Goal: Transaction & Acquisition: Purchase product/service

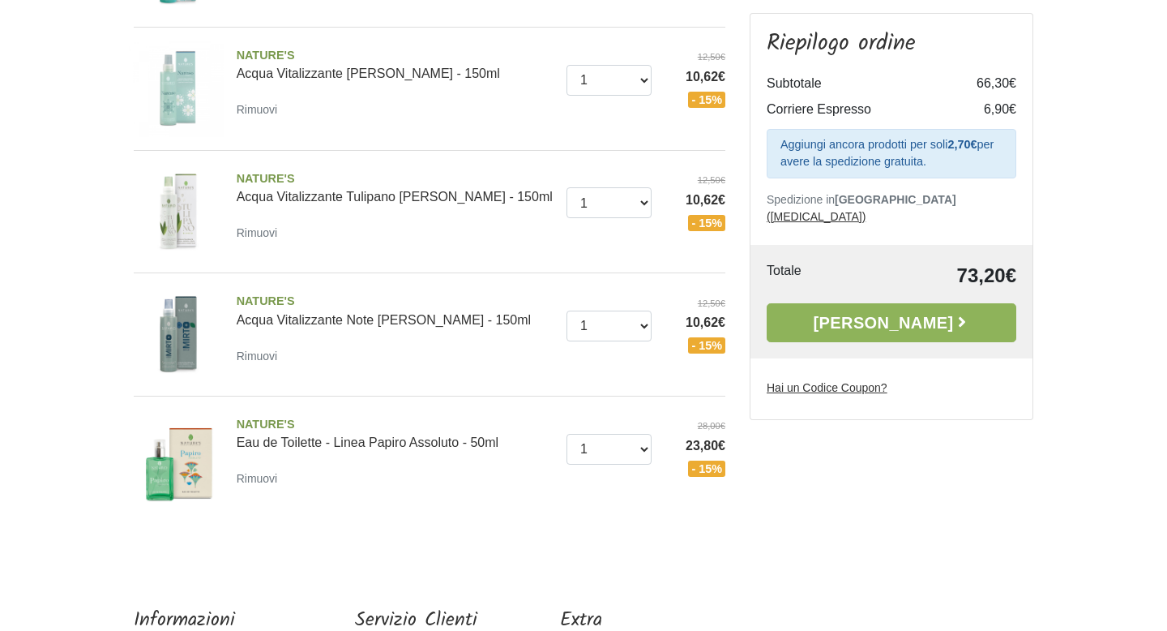
scroll to position [454, 0]
click at [254, 348] on small "Rimuovi" at bounding box center [257, 354] width 41 height 13
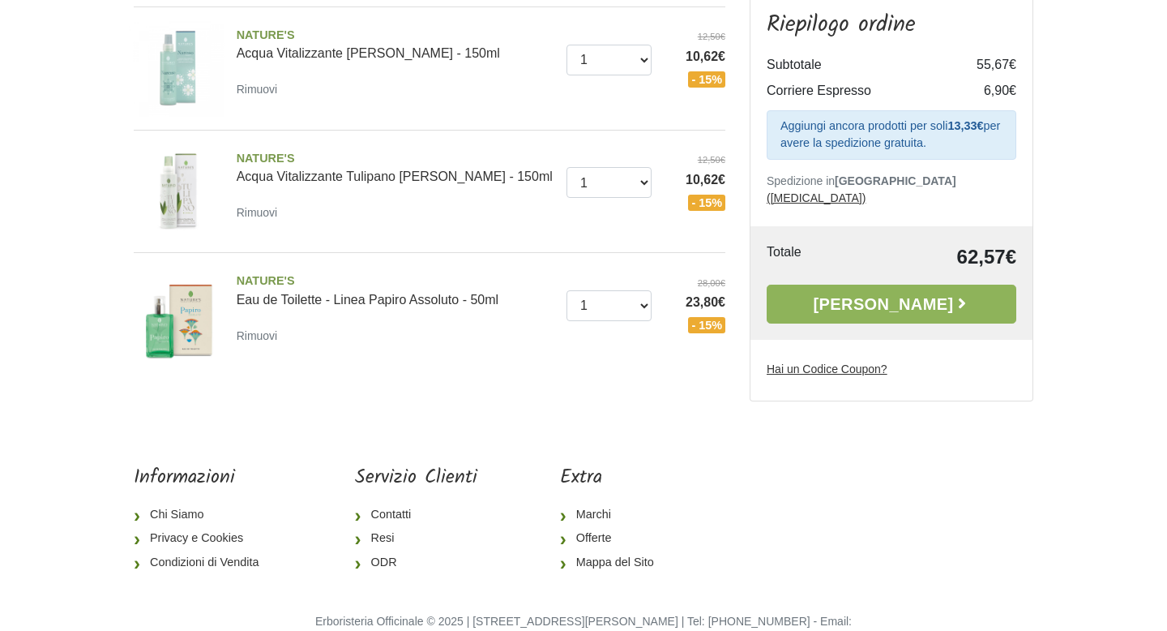
click at [803, 370] on u "Hai un Codice Coupon?" at bounding box center [827, 368] width 121 height 13
click at [0, 0] on input "Hai un Codice Coupon?" at bounding box center [0, 0] width 0 height 0
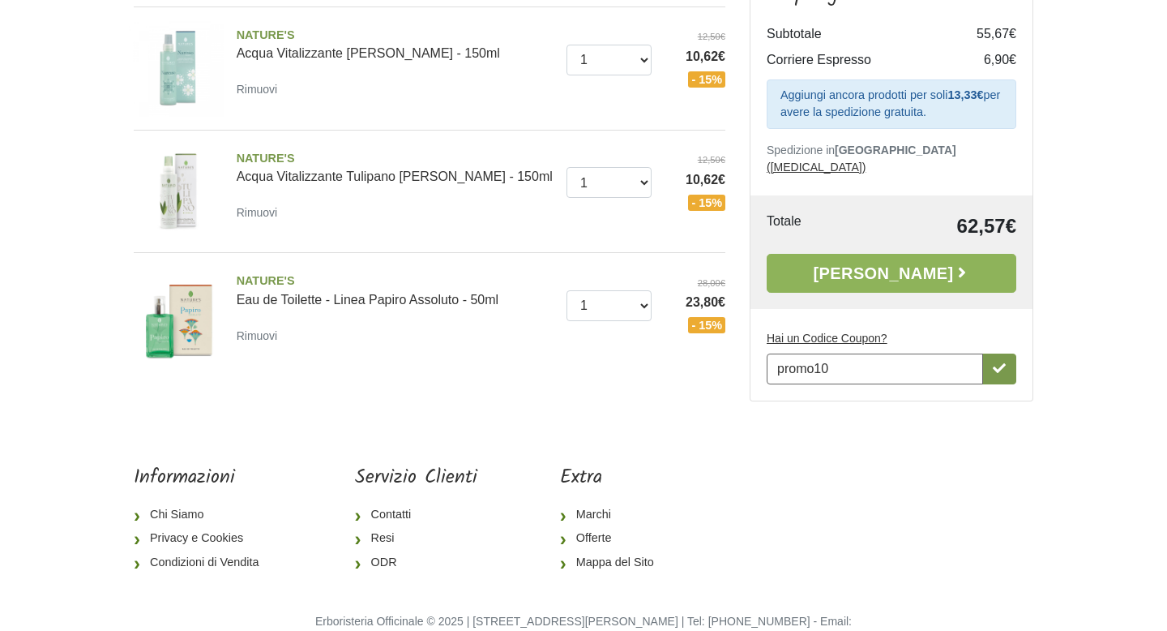
type input "promo10"
click at [1003, 370] on icon "button" at bounding box center [999, 367] width 13 height 13
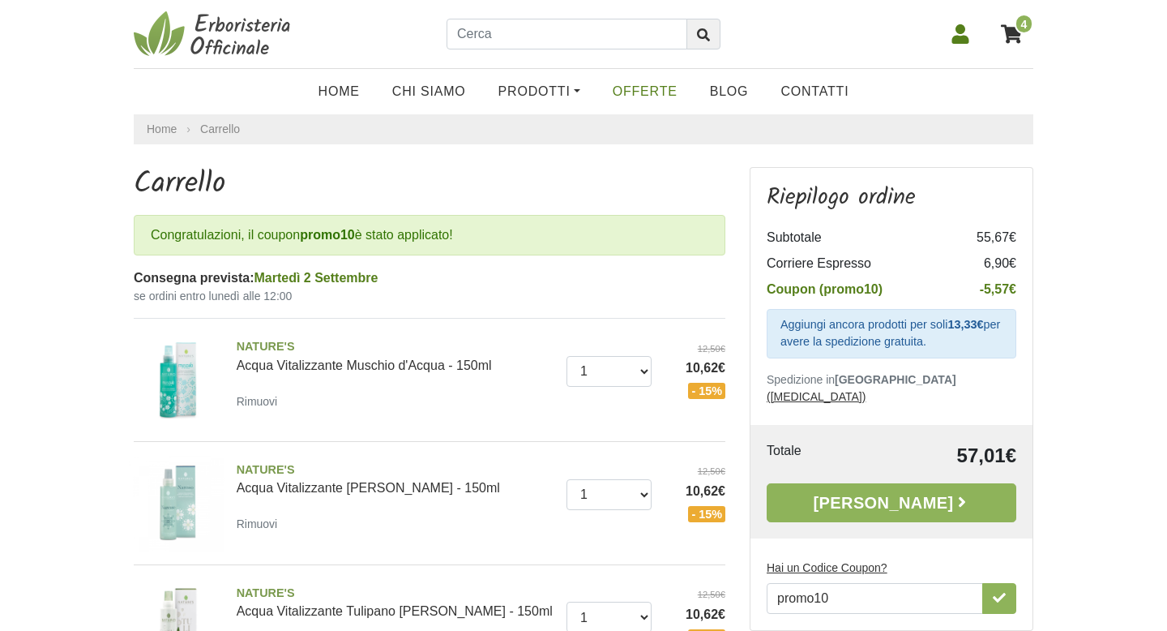
click at [631, 93] on link "OFFERTE" at bounding box center [644, 91] width 97 height 32
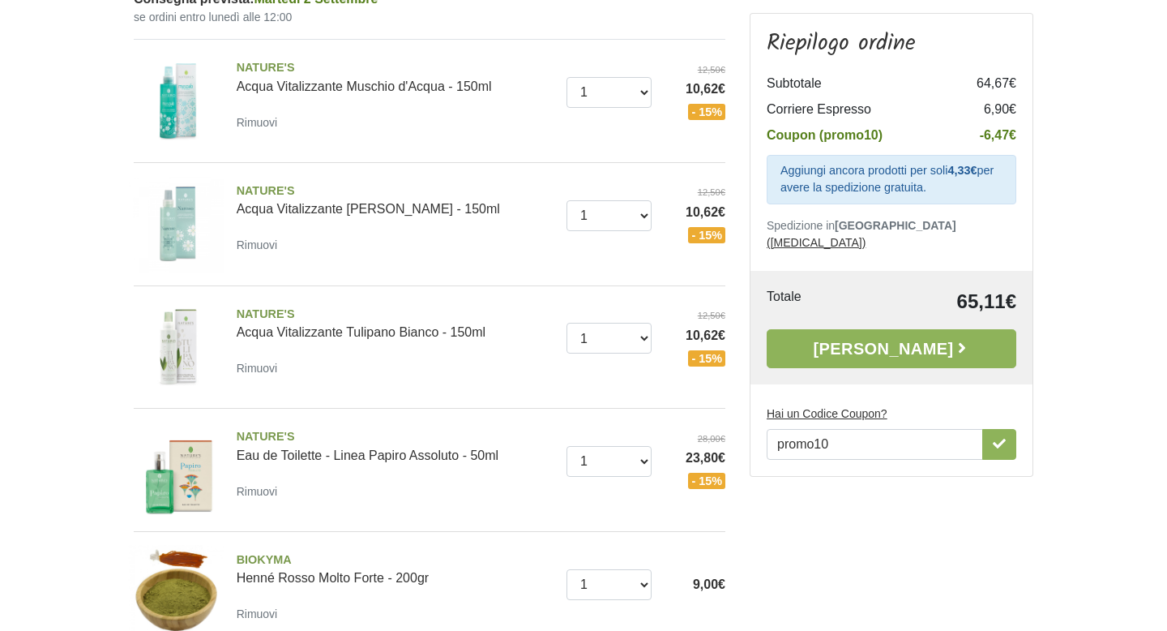
scroll to position [292, 0]
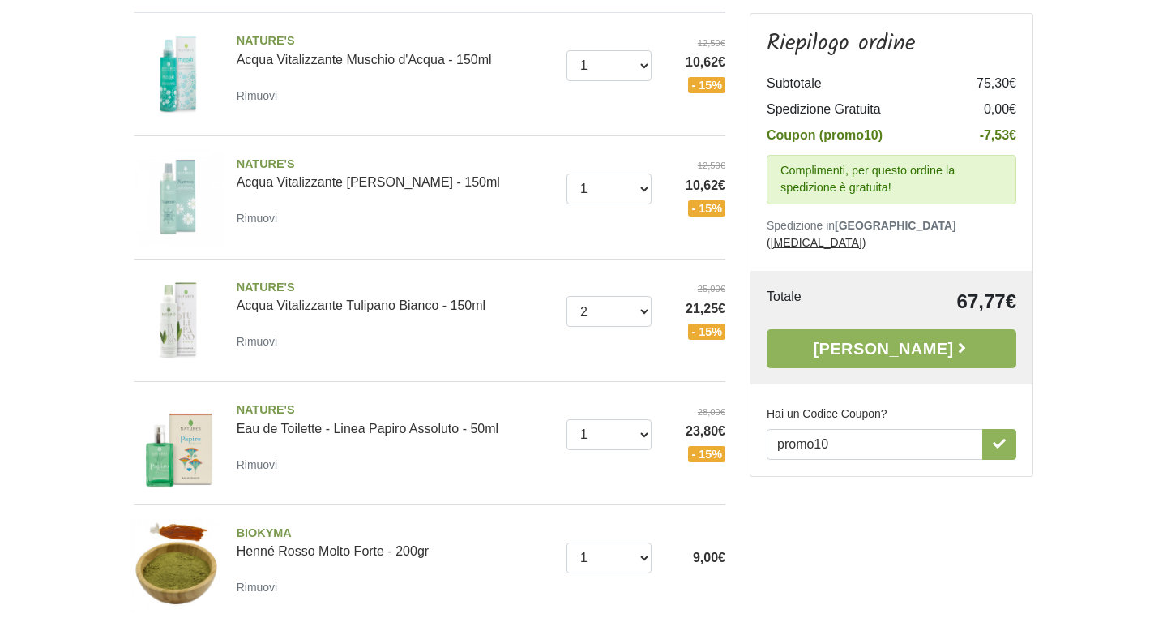
scroll to position [195, 0]
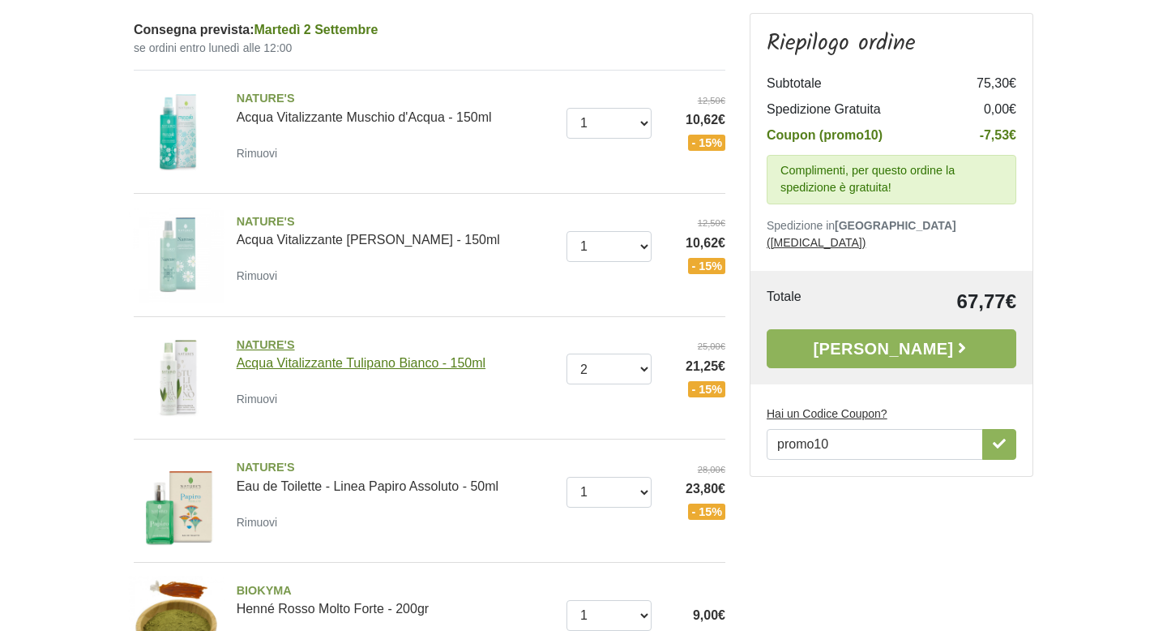
click at [262, 344] on span "NATURE'S" at bounding box center [396, 345] width 318 height 18
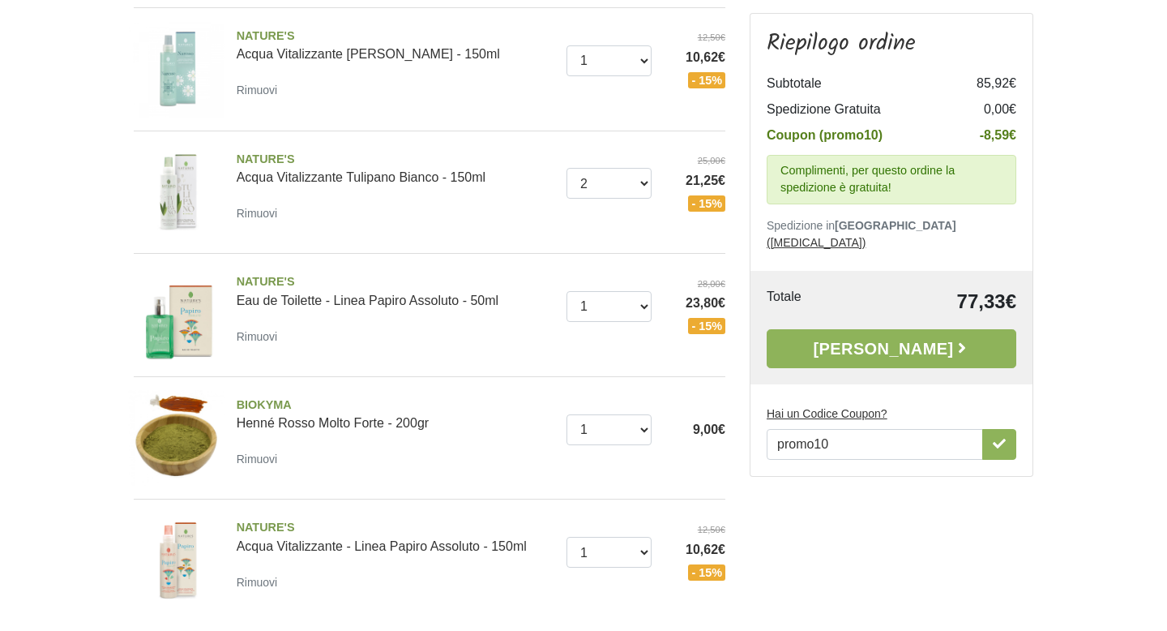
scroll to position [454, 0]
click at [631, 186] on select "0 (Rimuovi) 1 2" at bounding box center [609, 182] width 86 height 31
select select "1"
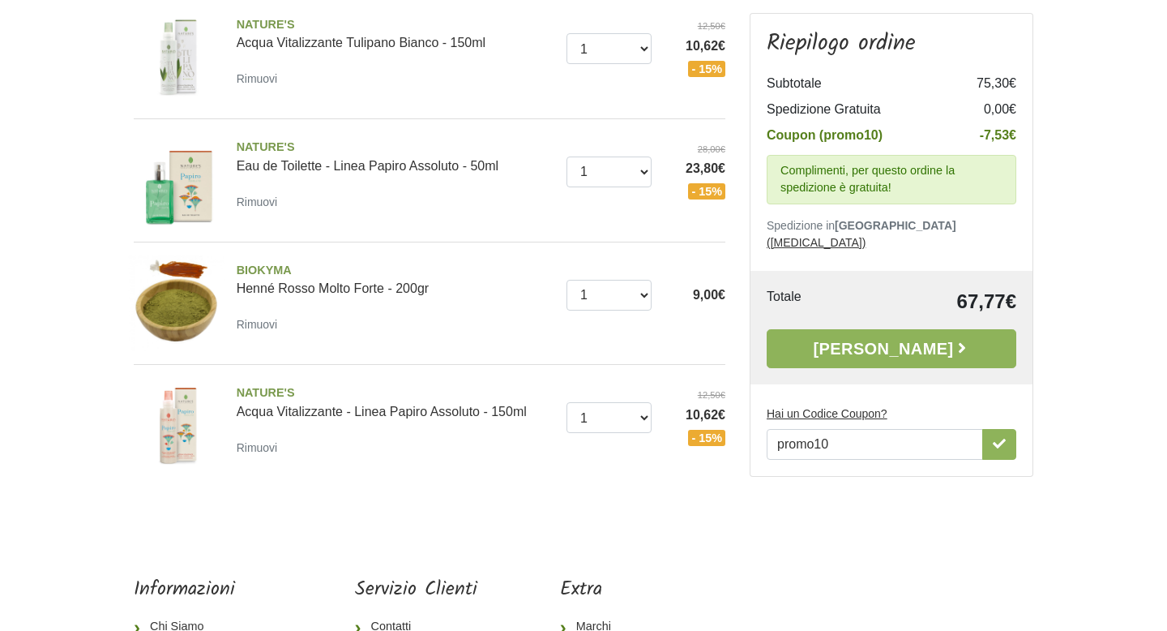
scroll to position [508, 0]
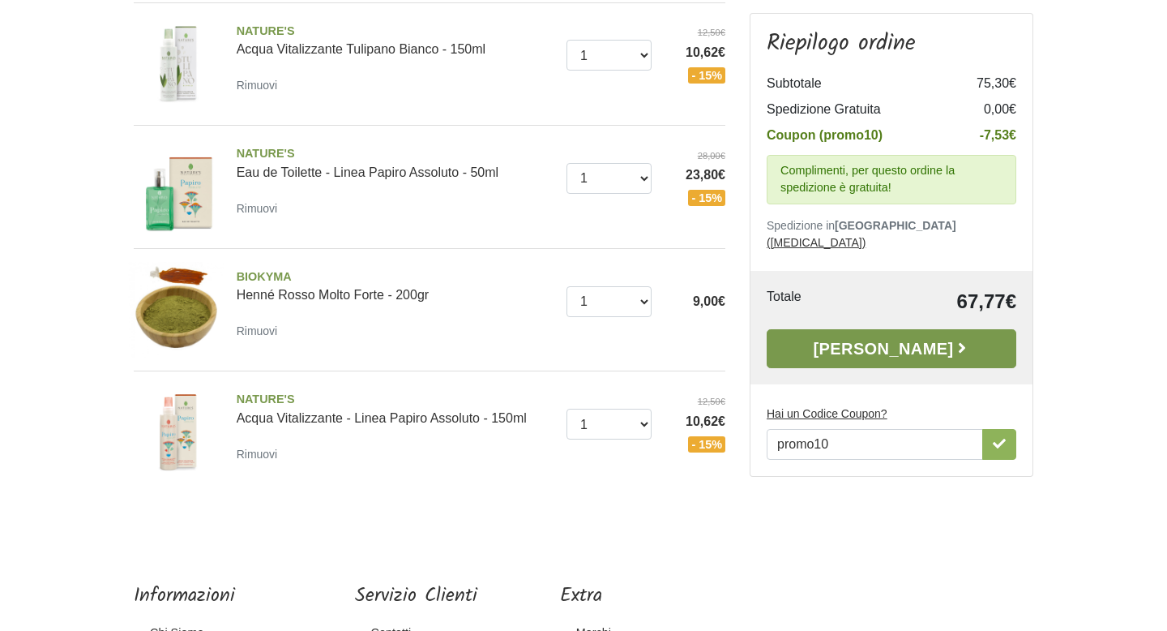
click at [916, 331] on link "Alla Cassa" at bounding box center [892, 348] width 250 height 39
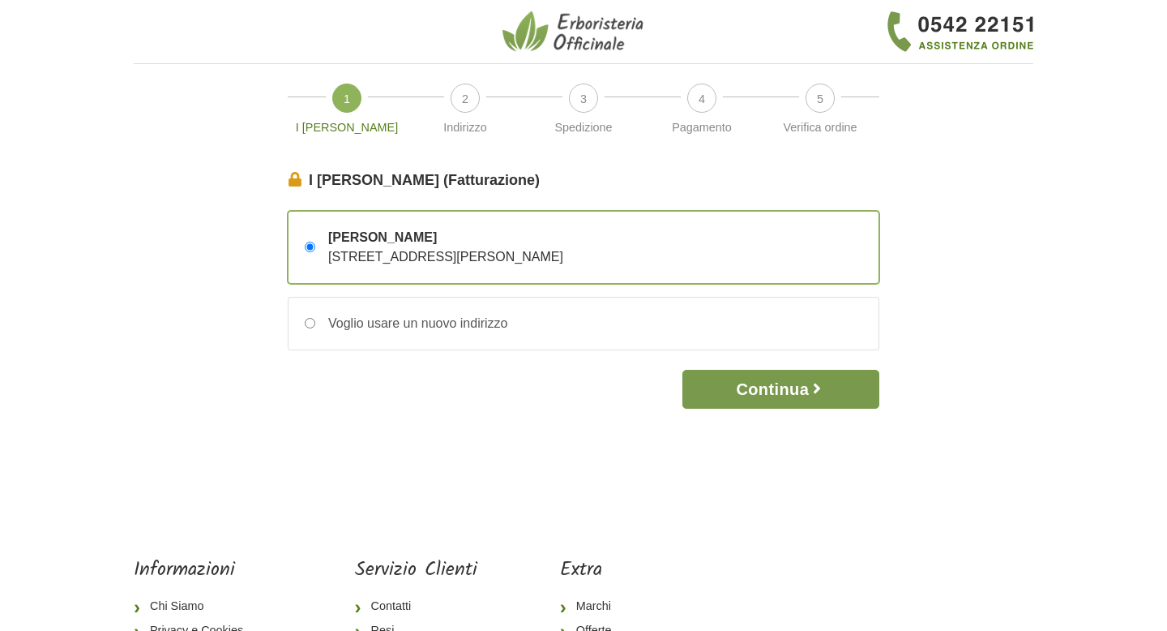
click at [846, 388] on button "Continua" at bounding box center [780, 389] width 197 height 39
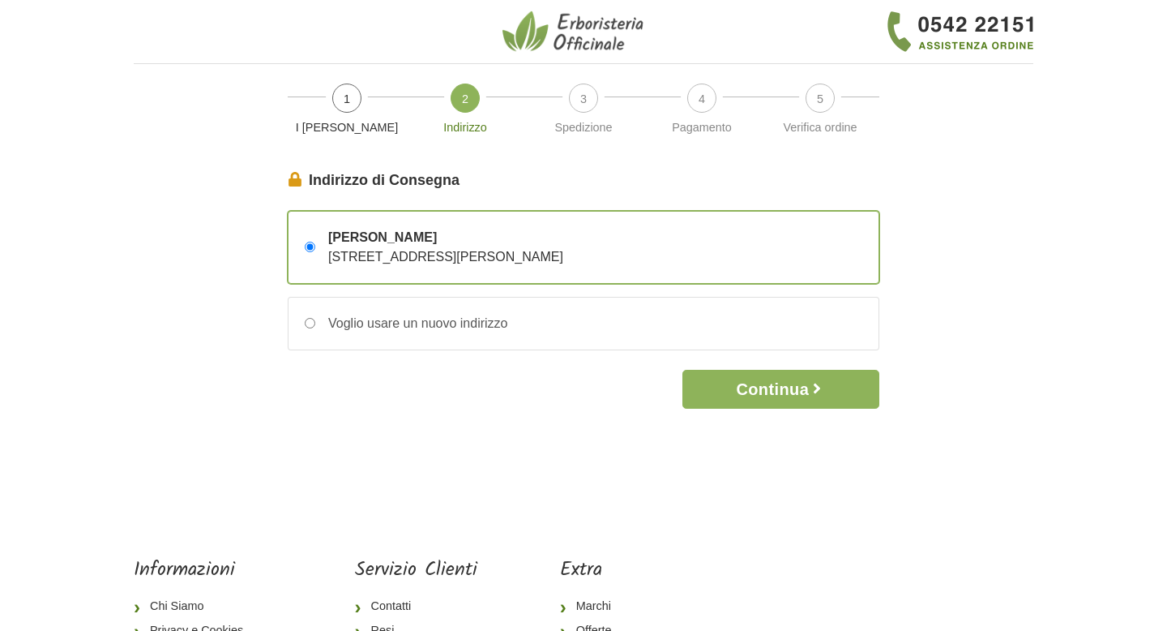
click at [846, 388] on button "Continua" at bounding box center [780, 389] width 197 height 39
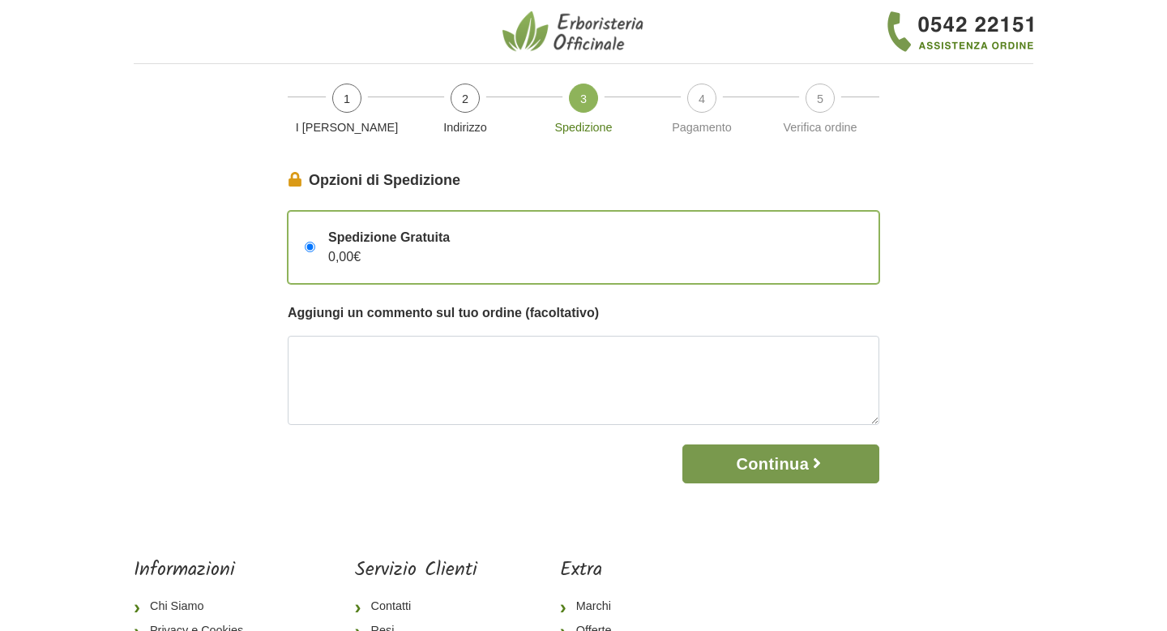
click at [768, 477] on button "Continua" at bounding box center [780, 463] width 197 height 39
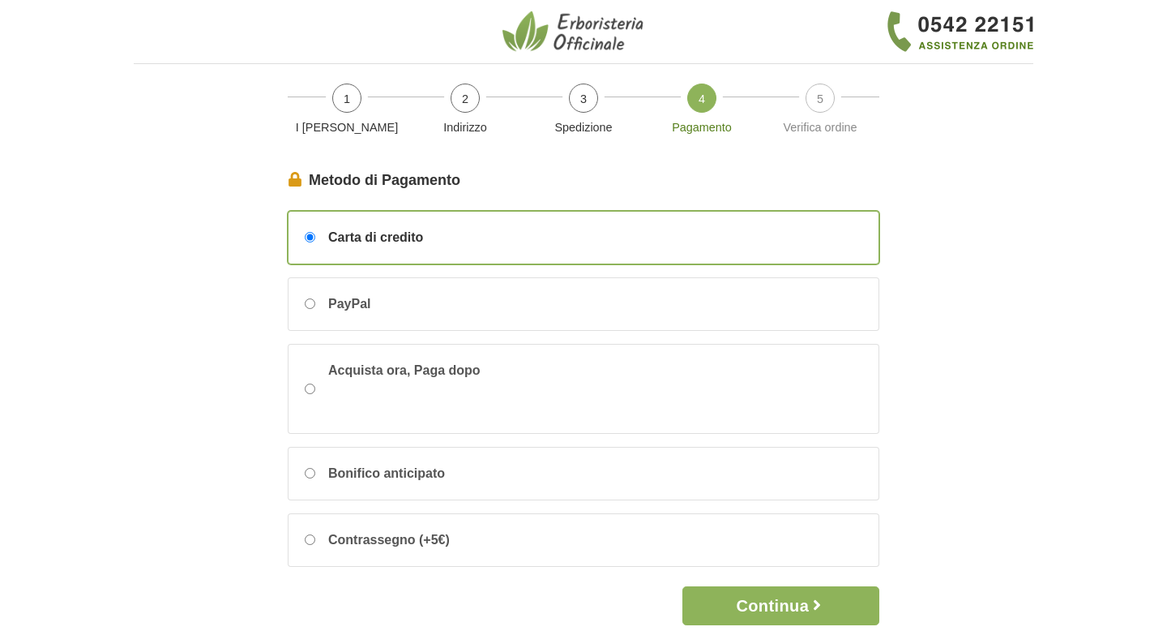
click at [767, 628] on body "1 I Miei Dati 2 Indirizzo 3 Spedizione 4 Pagamento 5 Verifica ordine I Miei Dat…" at bounding box center [583, 448] width 1167 height 897
drag, startPoint x: 975, startPoint y: 390, endPoint x: 1035, endPoint y: 348, distance: 73.3
click at [976, 390] on div "I Miei Dati (Fatturazione) Continua Massimo Paggetta Piazza Virgilio Bardella 3…" at bounding box center [584, 396] width 924 height 455
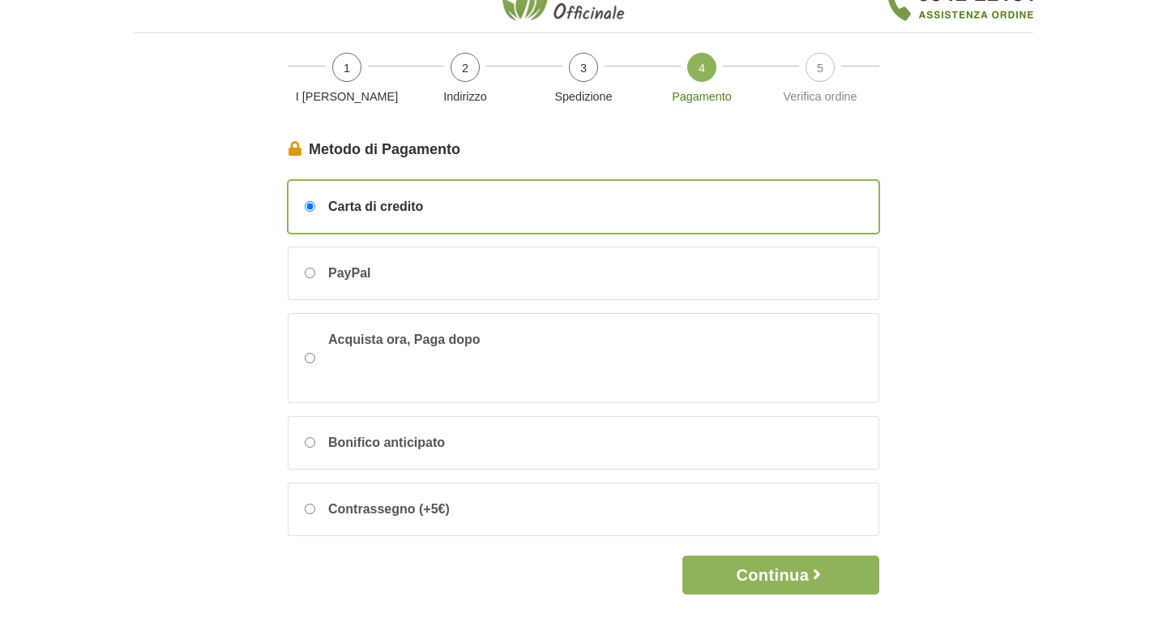
scroll to position [32, 0]
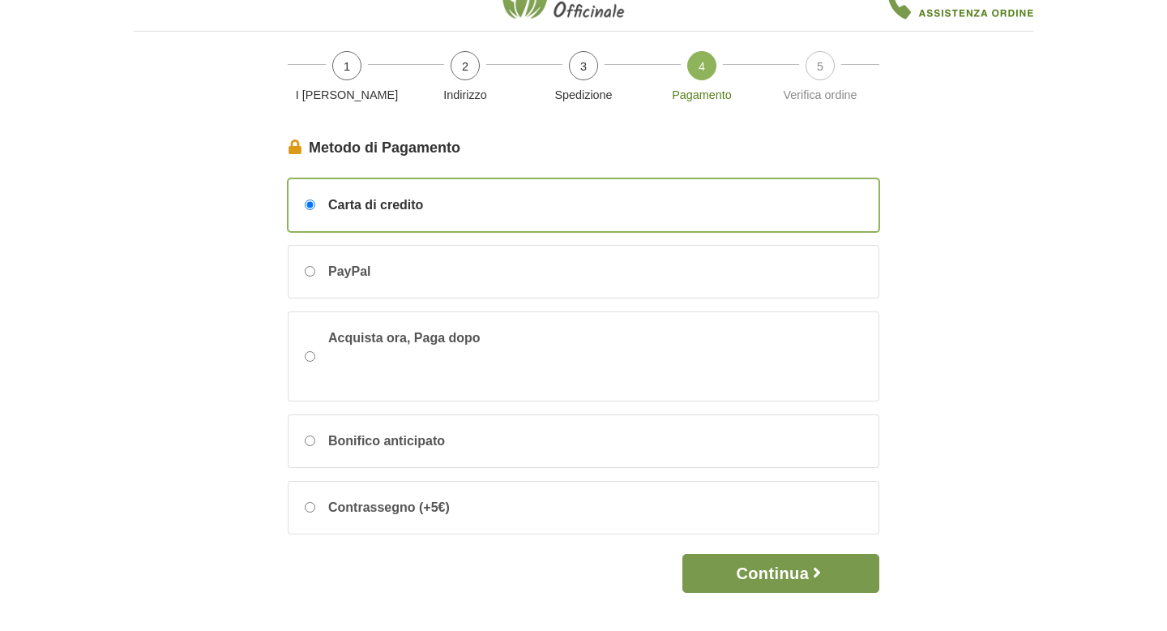
click at [758, 576] on button "Continua" at bounding box center [780, 573] width 197 height 39
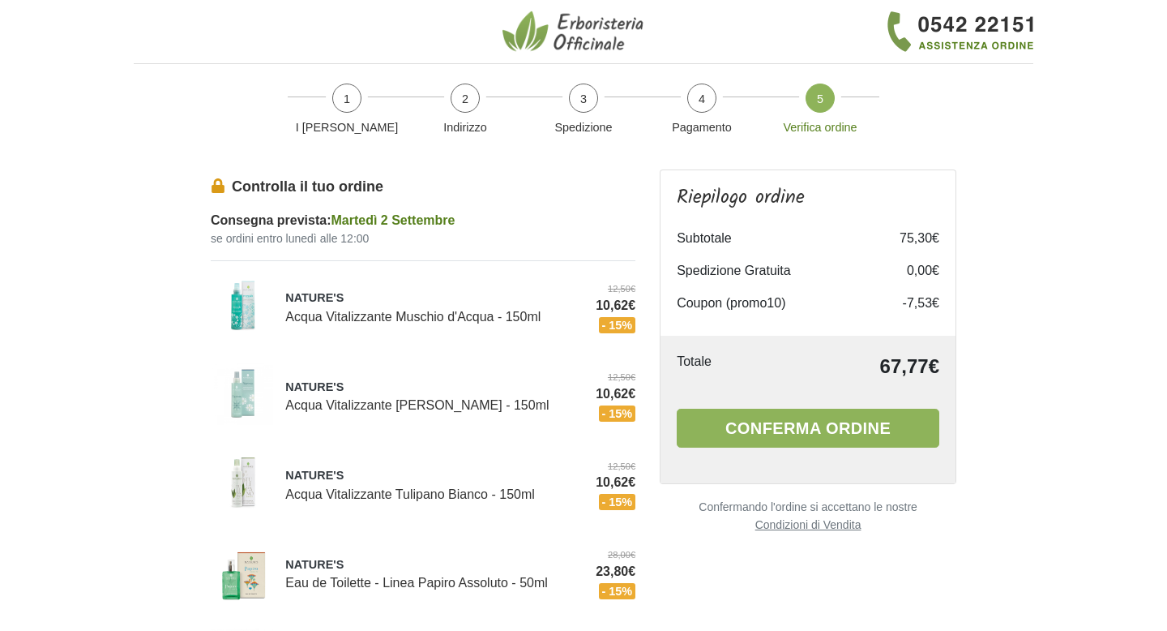
click at [1131, 293] on body "1 I Miei Dati 2 Indirizzo 3 Spedizione 4 Pagamento 5 Verifica ordine I Miei Dat…" at bounding box center [583, 546] width 1167 height 1092
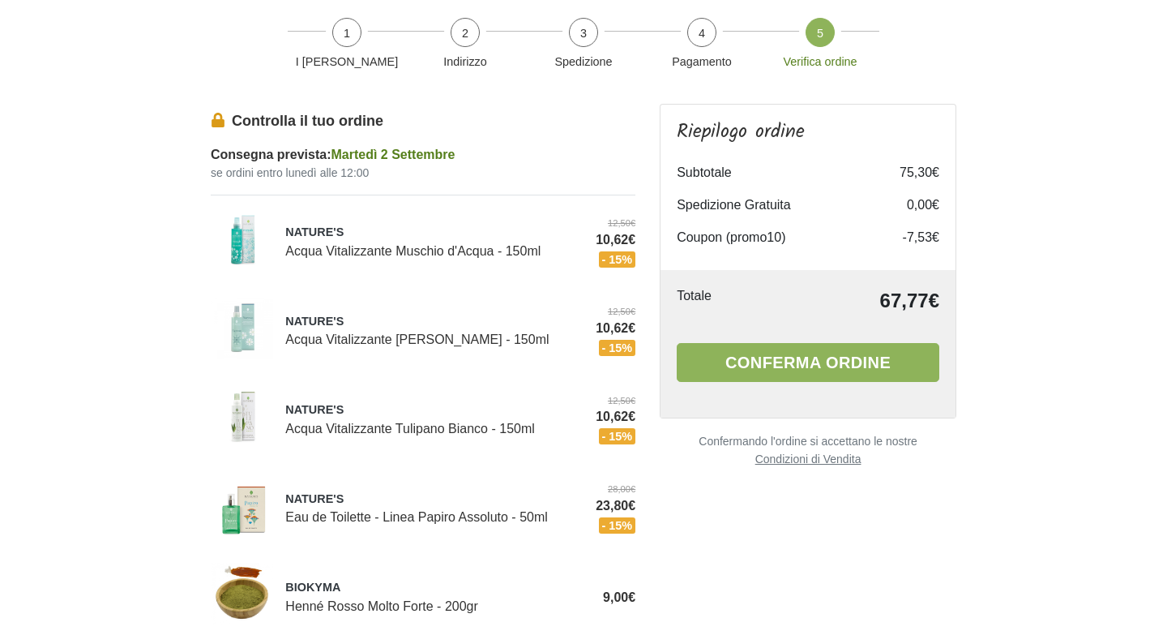
scroll to position [65, 0]
drag, startPoint x: 837, startPoint y: 351, endPoint x: 837, endPoint y: 335, distance: 16.2
click at [837, 349] on button "Conferma ordine" at bounding box center [808, 363] width 263 height 39
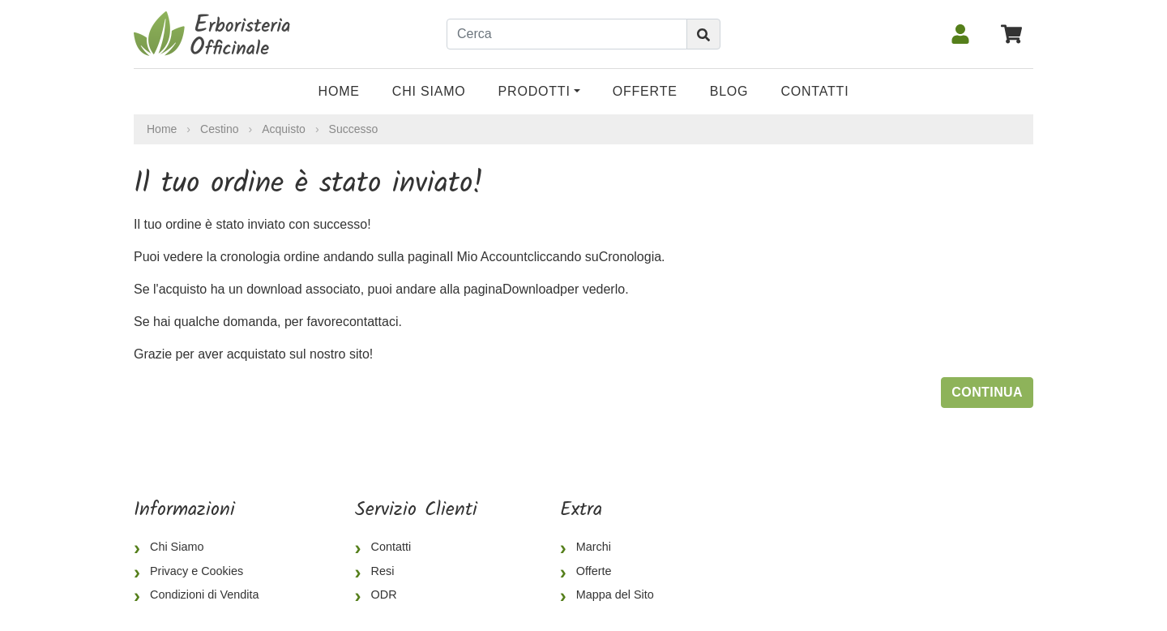
click at [958, 39] on icon at bounding box center [960, 33] width 17 height 19
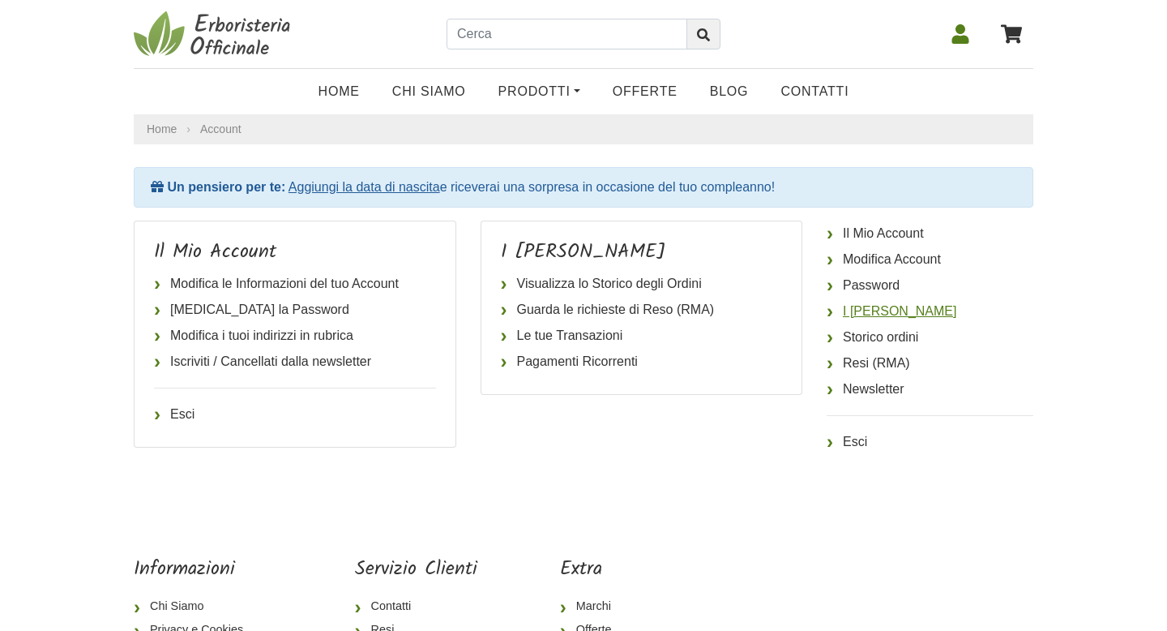
click at [897, 301] on link "I [PERSON_NAME]" at bounding box center [930, 311] width 207 height 26
click at [856, 444] on link "Esci" at bounding box center [930, 442] width 207 height 26
